Goal: Transaction & Acquisition: Purchase product/service

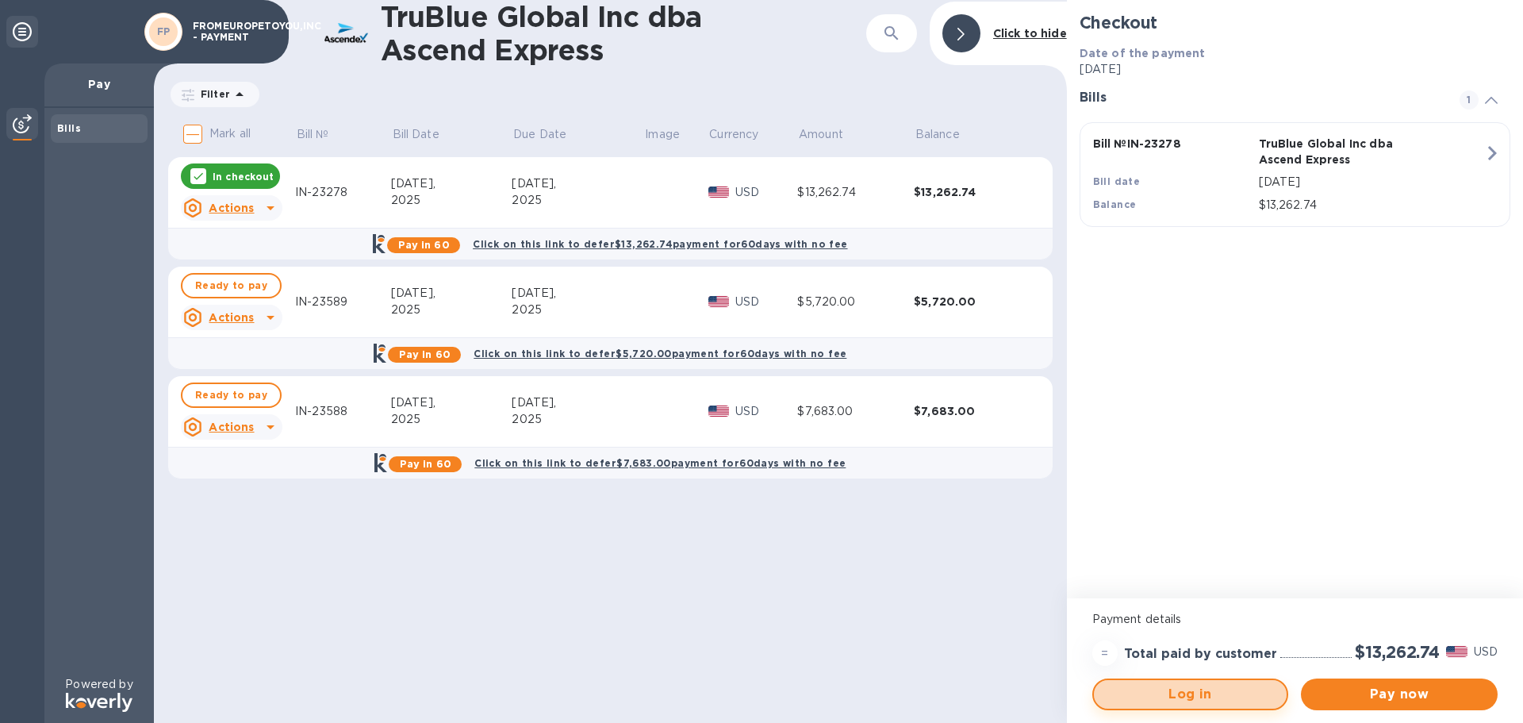
click at [1231, 686] on span "Log in" at bounding box center [1191, 694] width 168 height 19
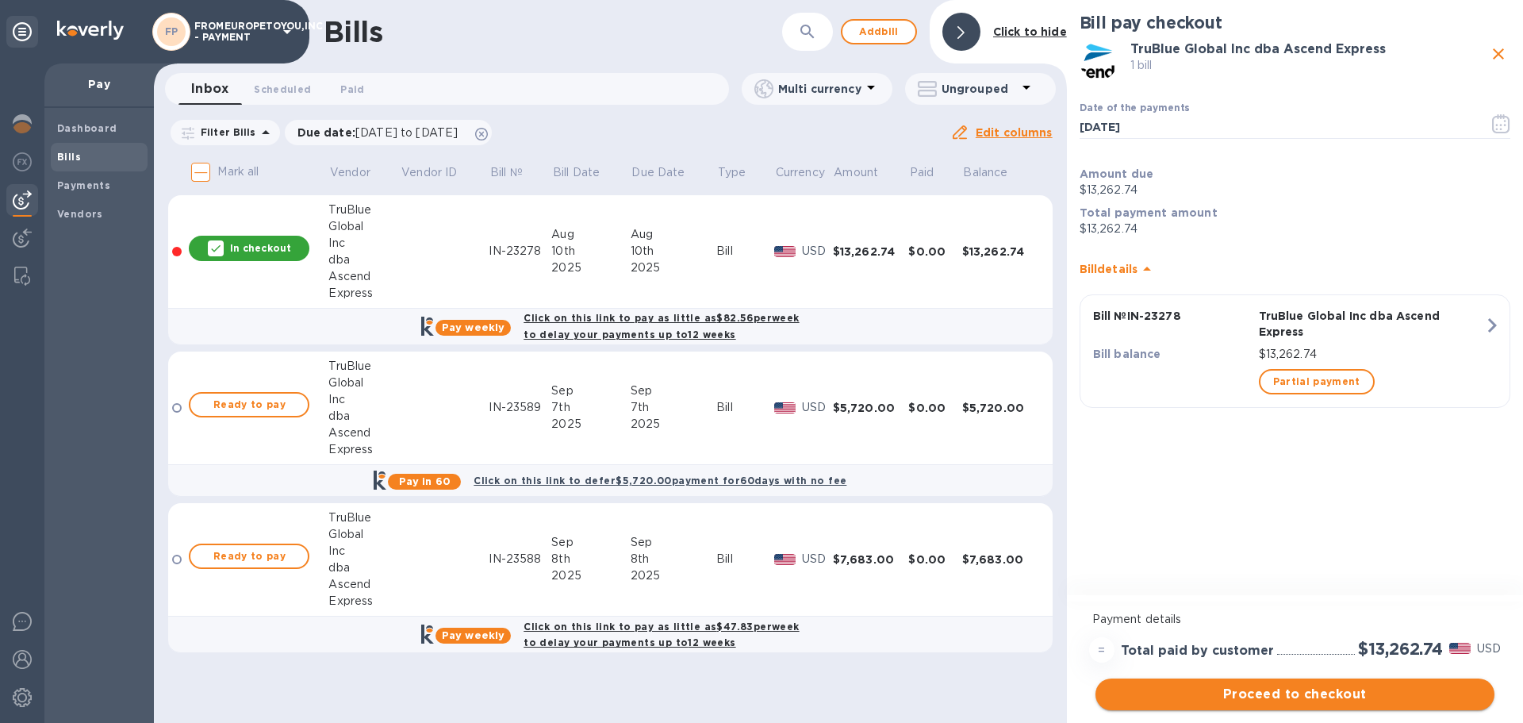
click at [1254, 696] on span "Proceed to checkout" at bounding box center [1295, 694] width 374 height 19
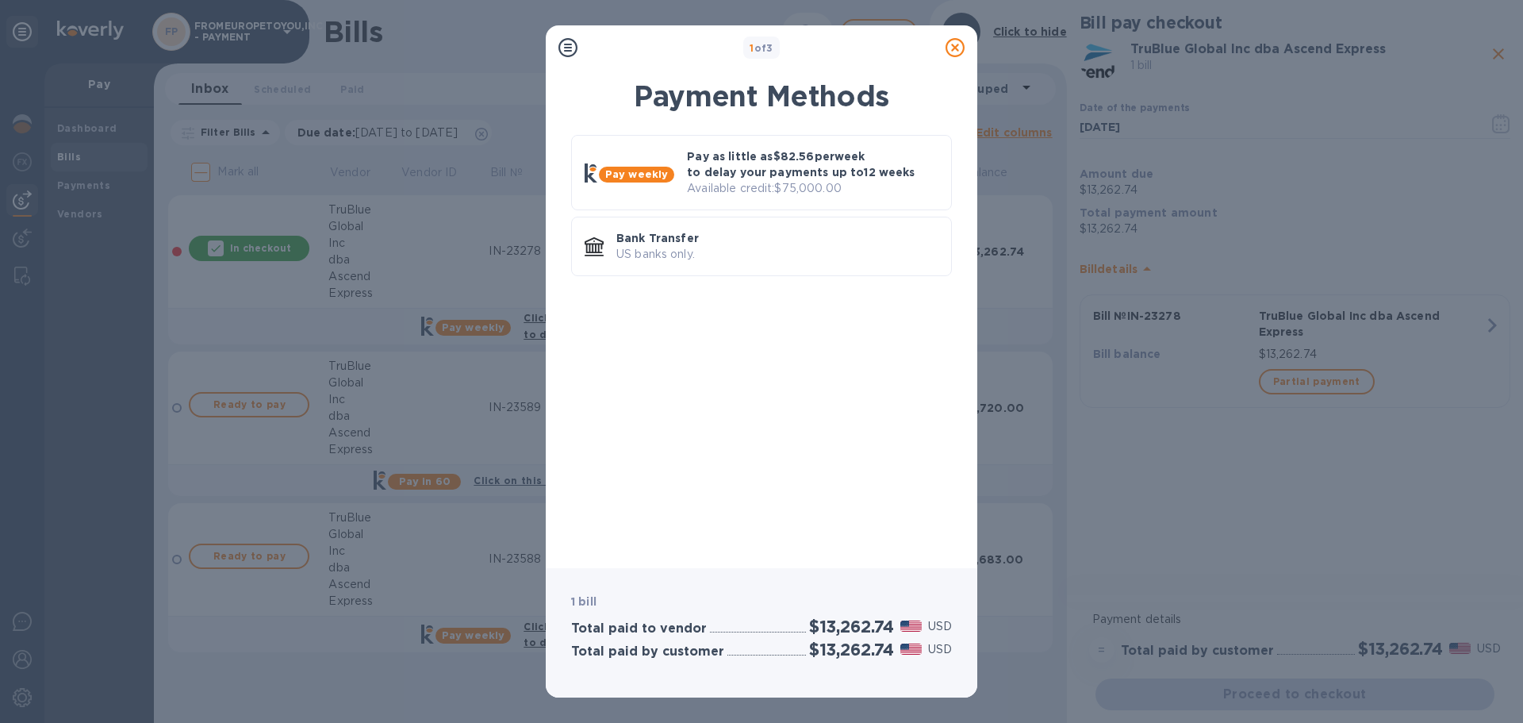
click at [973, 358] on div "Payment Methods Pay weekly Pay as little as $82.56 per week to delay your payme…" at bounding box center [762, 314] width 432 height 508
click at [869, 245] on p "Bank Transfer" at bounding box center [777, 238] width 322 height 16
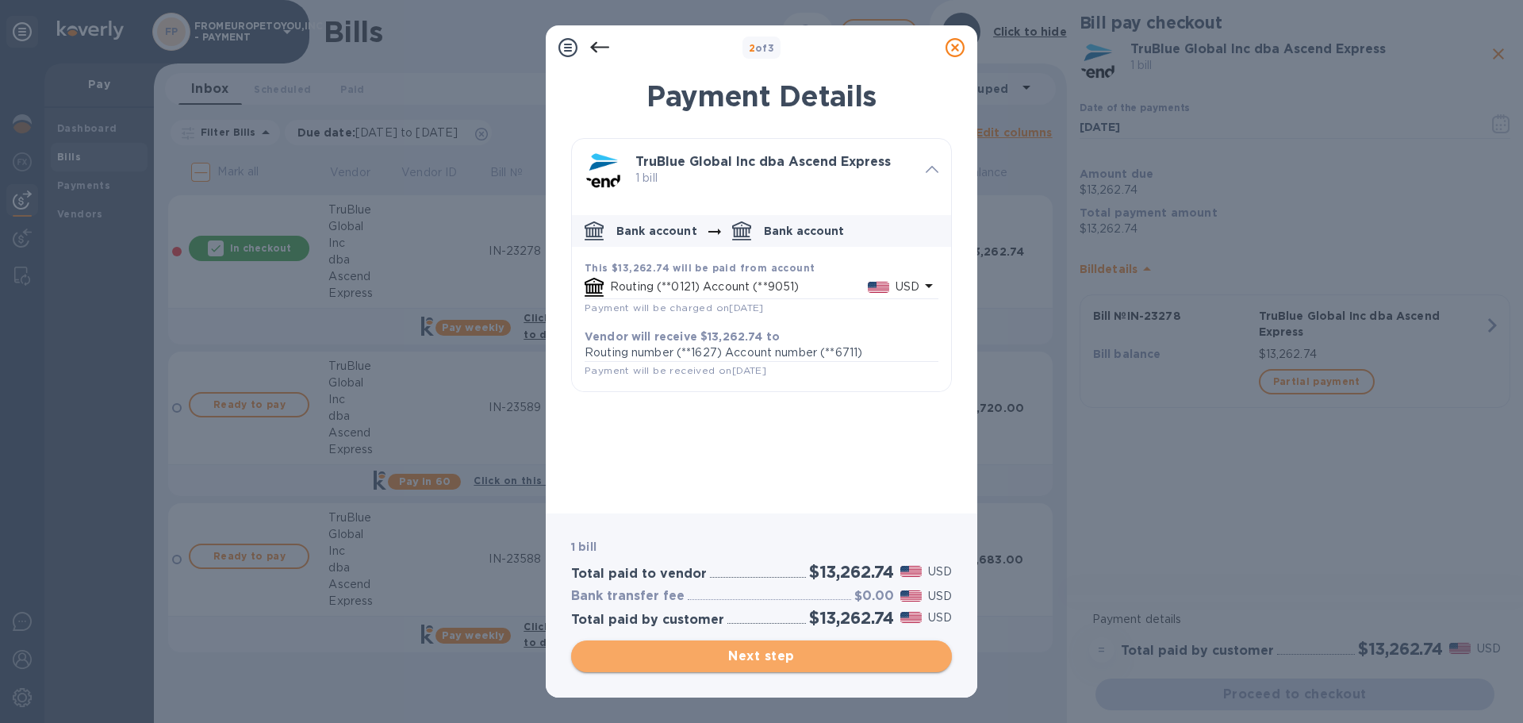
click at [826, 658] on span "Next step" at bounding box center [761, 655] width 355 height 19
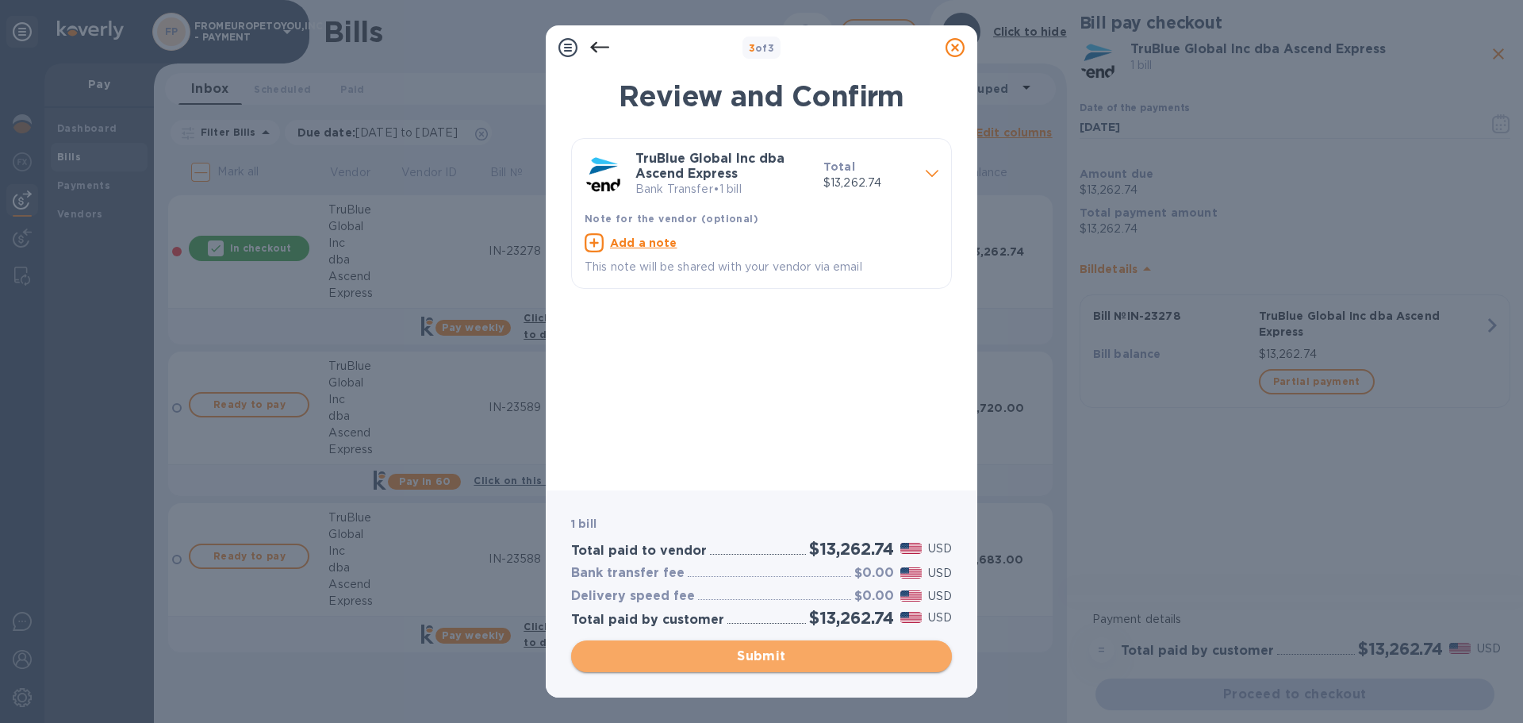
click at [800, 659] on span "Submit" at bounding box center [761, 655] width 355 height 19
